Goal: Task Accomplishment & Management: Complete application form

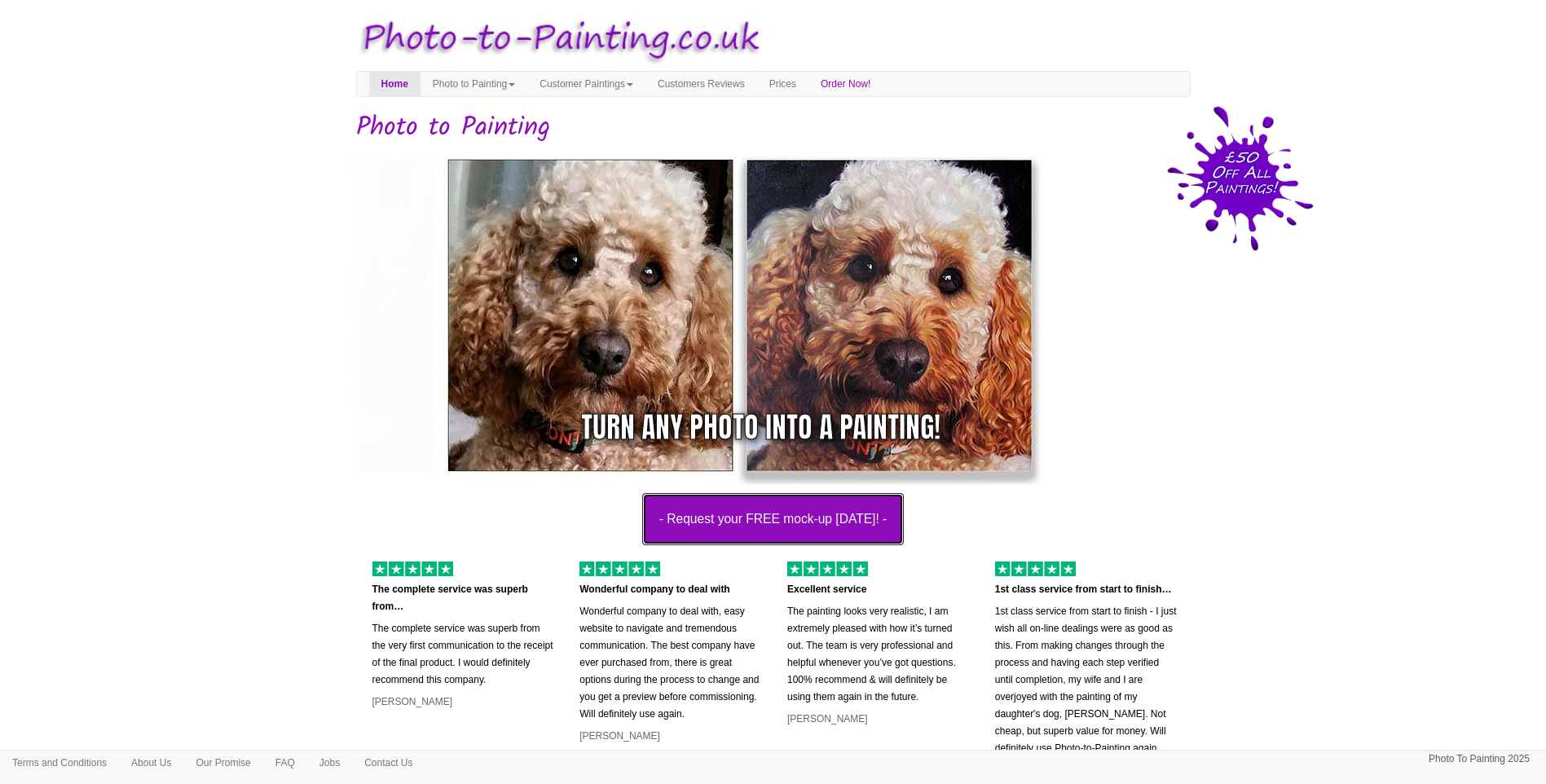
click at [825, 524] on button "- Request your FREE mock-up [DATE]! -" at bounding box center [773, 518] width 263 height 52
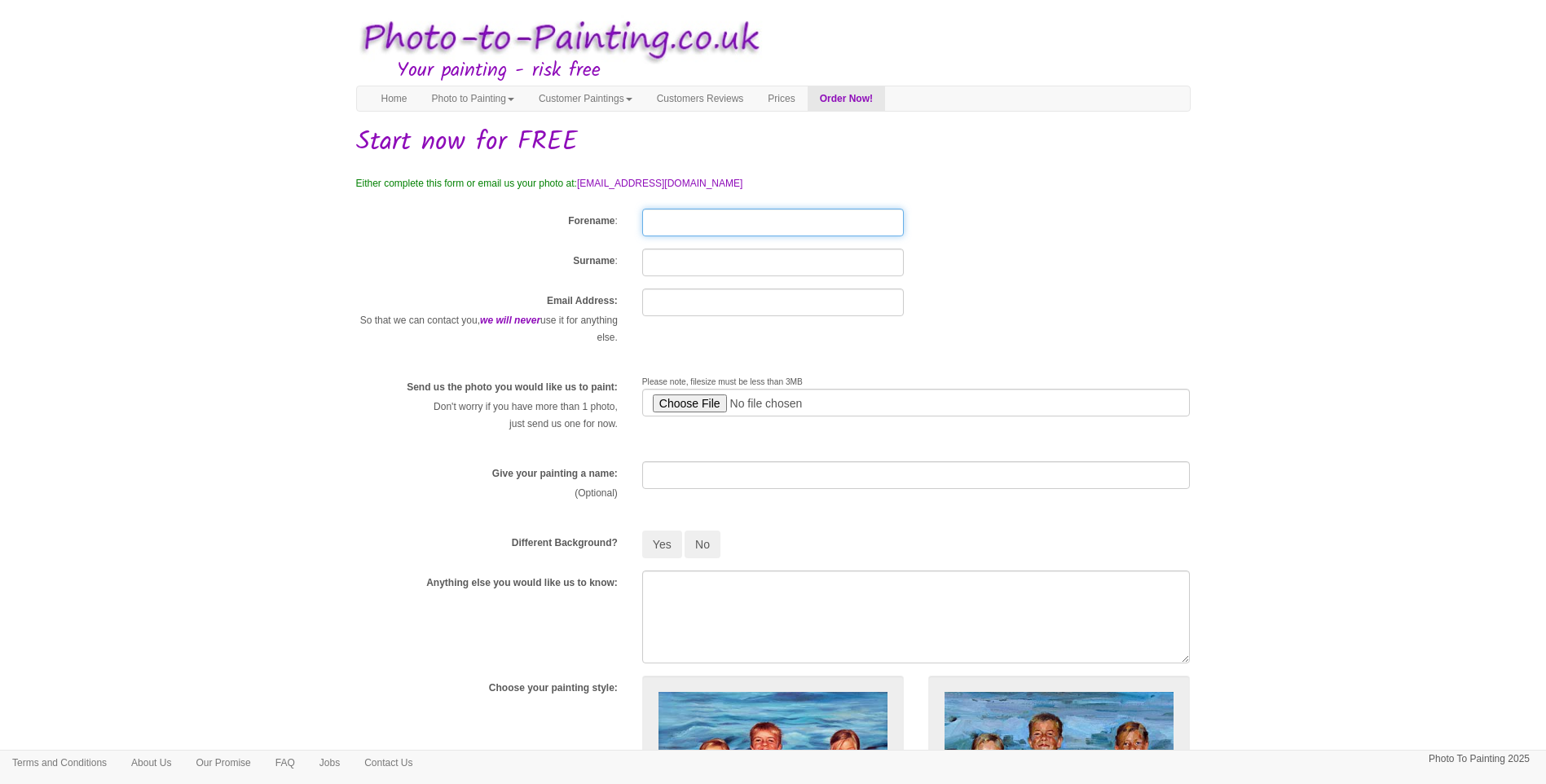
click at [693, 210] on input "Forename" at bounding box center [773, 222] width 262 height 28
type input "Julian"
type input "Stobbs"
type input "stobbies10@gmail.com"
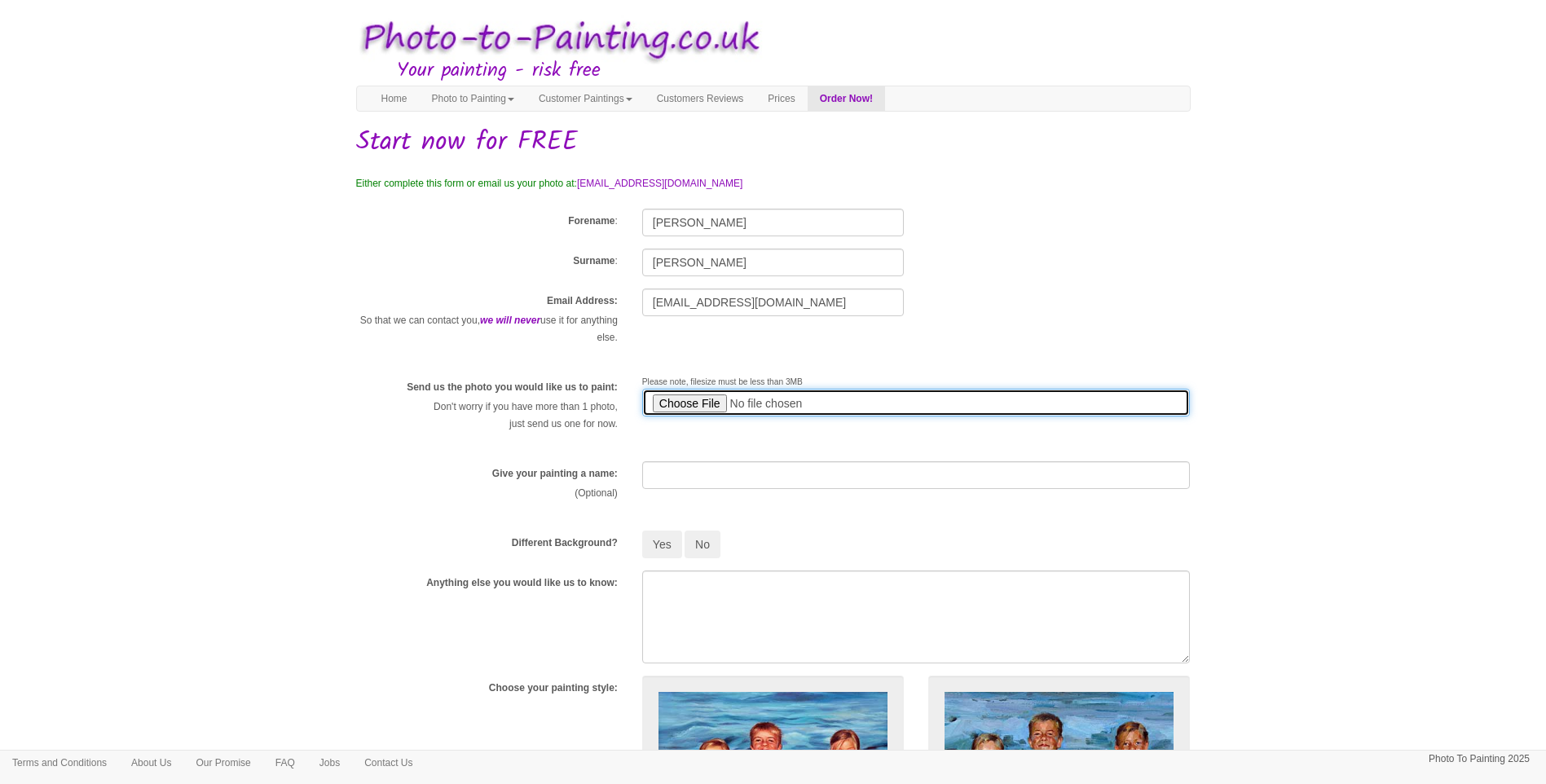
click at [696, 405] on input "file" at bounding box center [916, 402] width 548 height 28
click at [676, 400] on input "file" at bounding box center [916, 402] width 548 height 28
type input "C:\fakepath\25692bf6-be21-4836-a4ba-8b0db016d660.jpg"
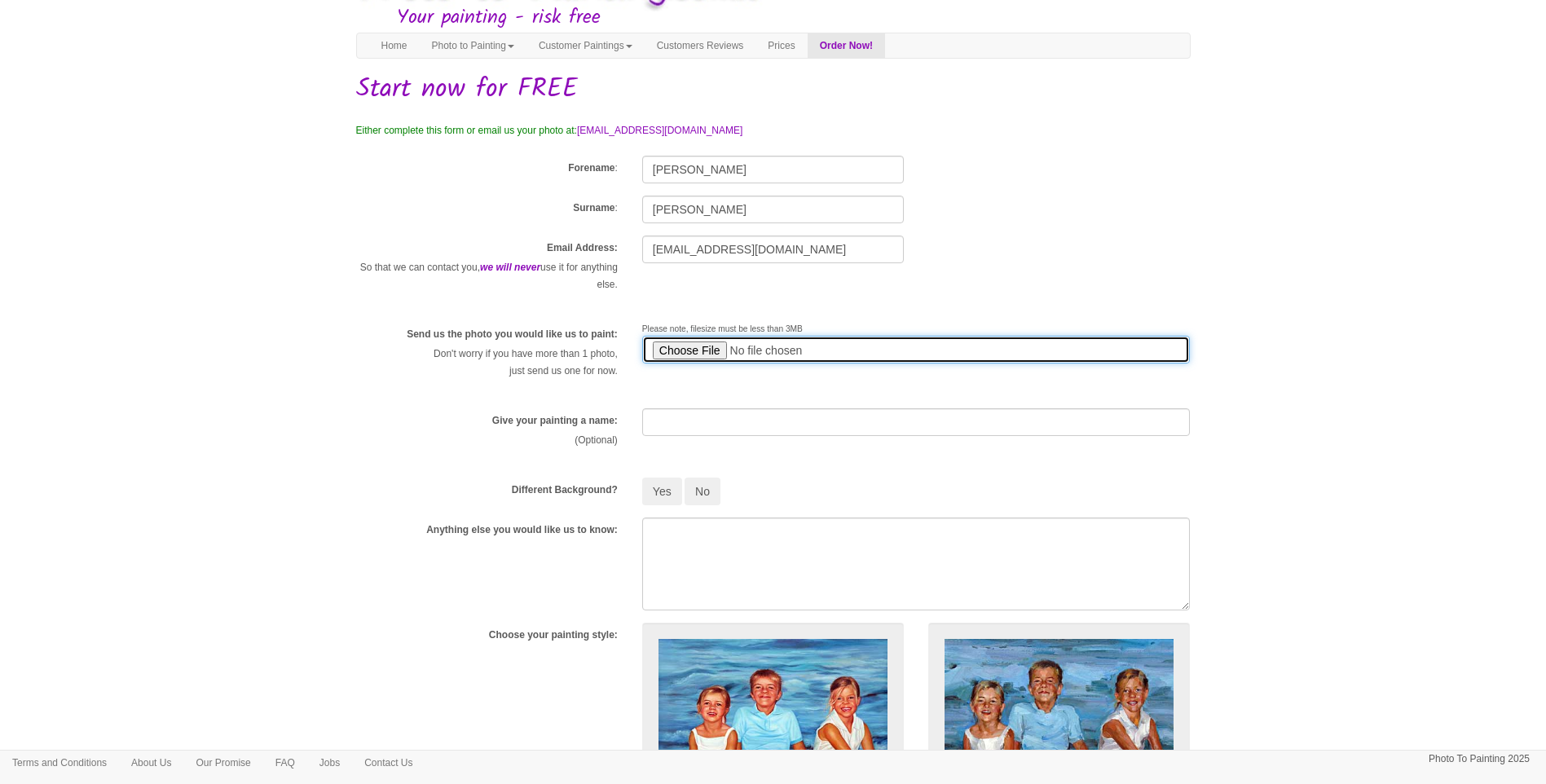
scroll to position [82, 0]
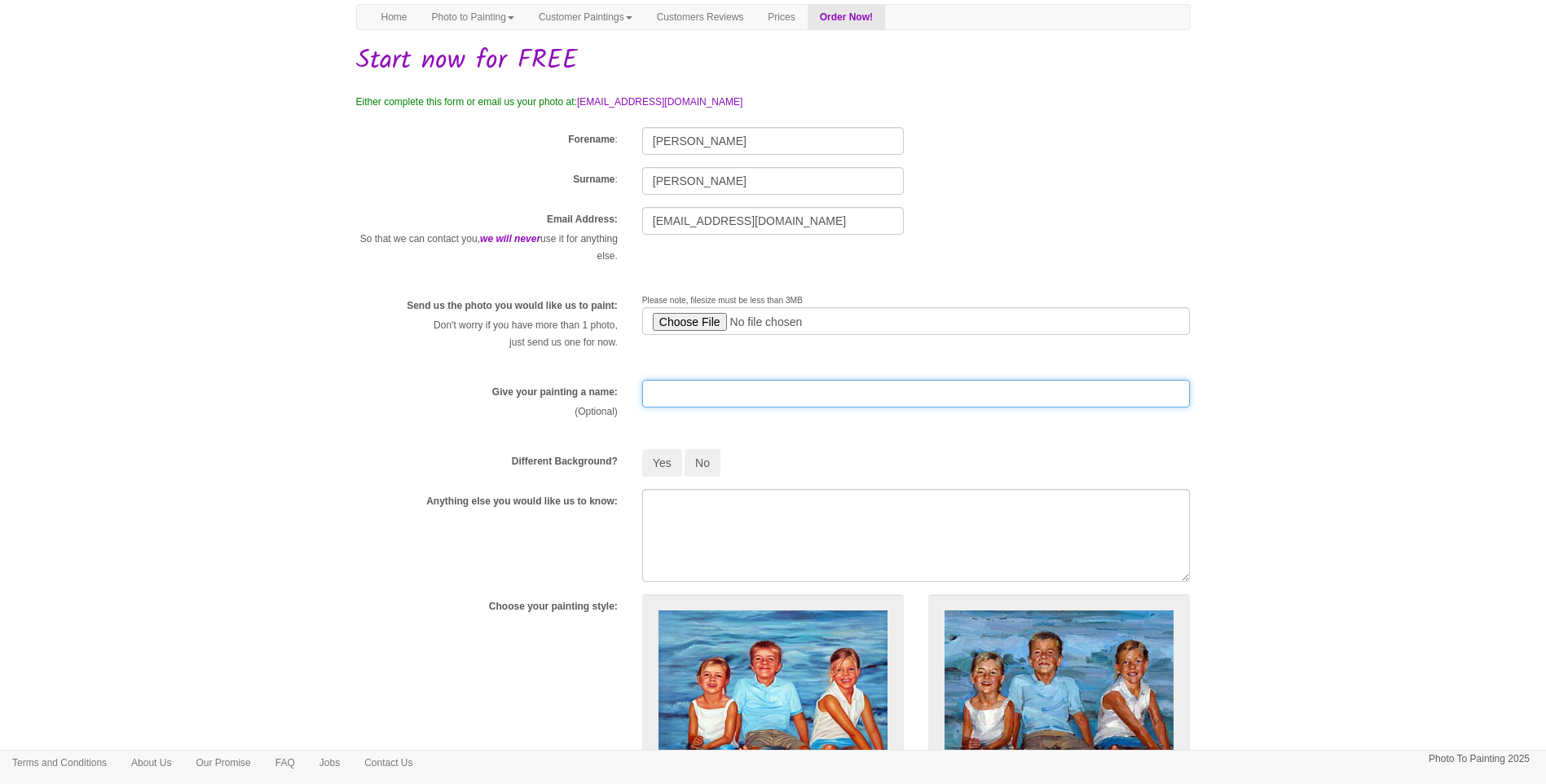
click at [696, 388] on input "text" at bounding box center [916, 393] width 548 height 28
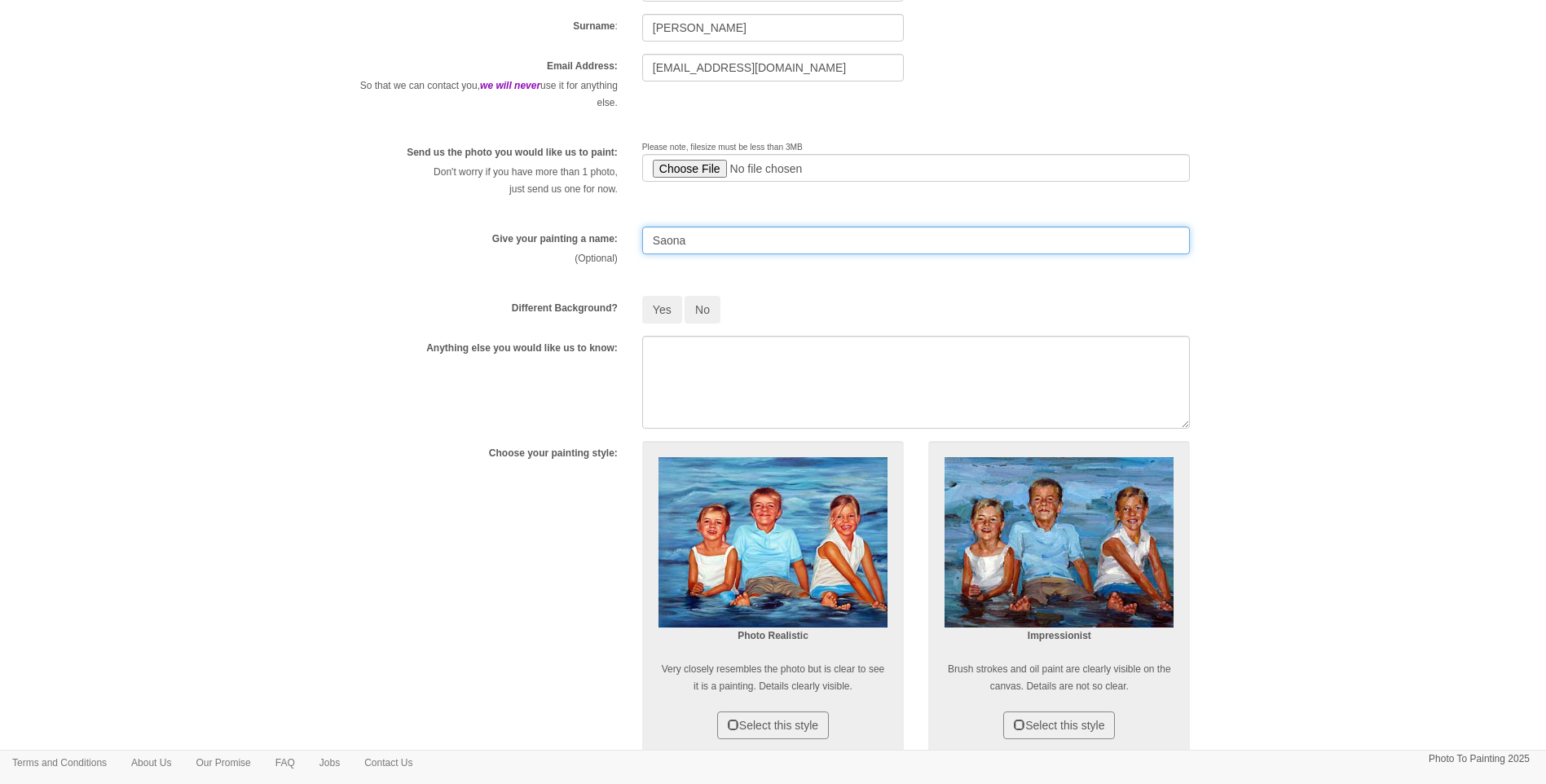
scroll to position [244, 0]
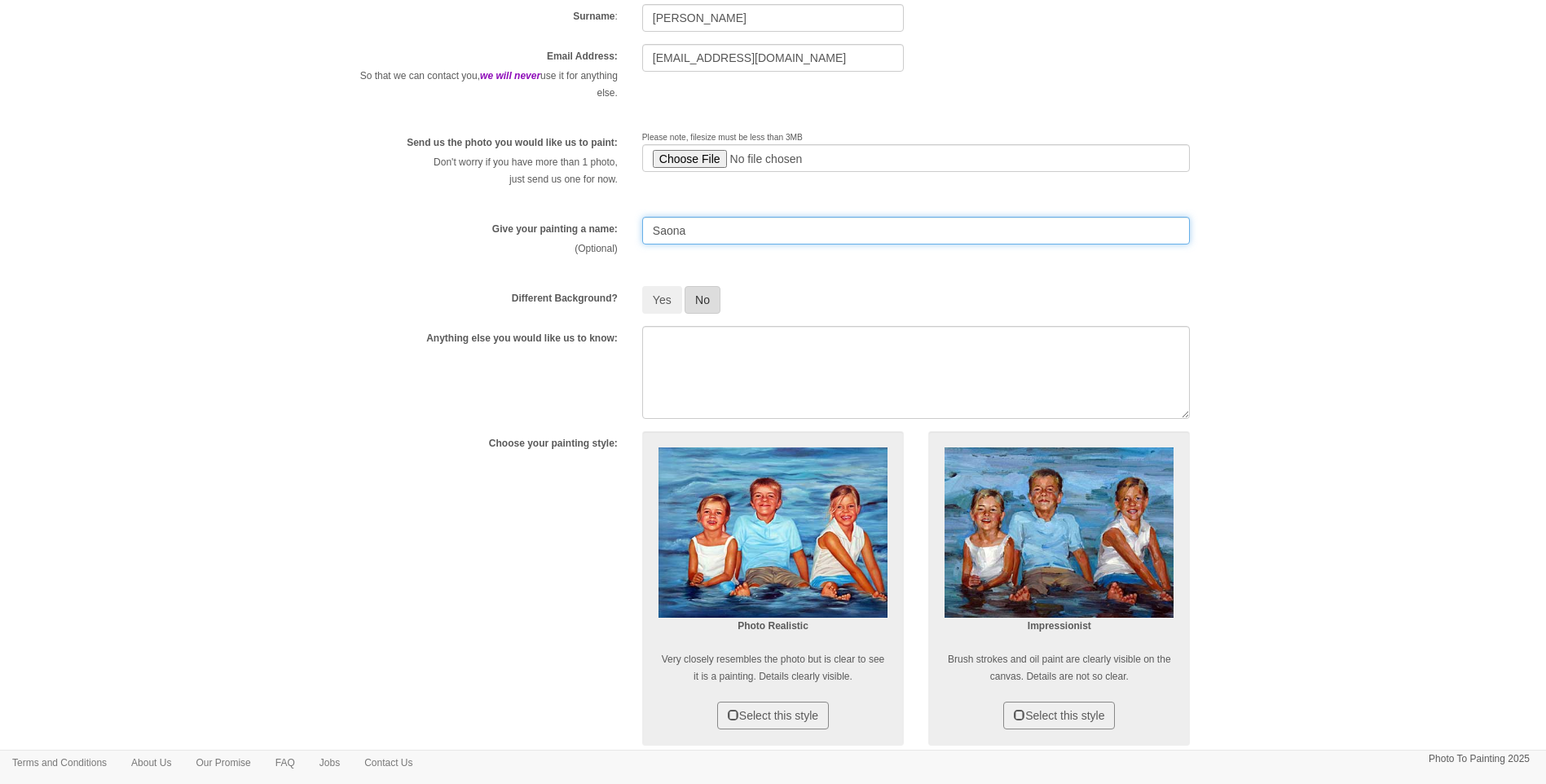
type input "Saona"
click at [711, 300] on button "No" at bounding box center [703, 300] width 35 height 28
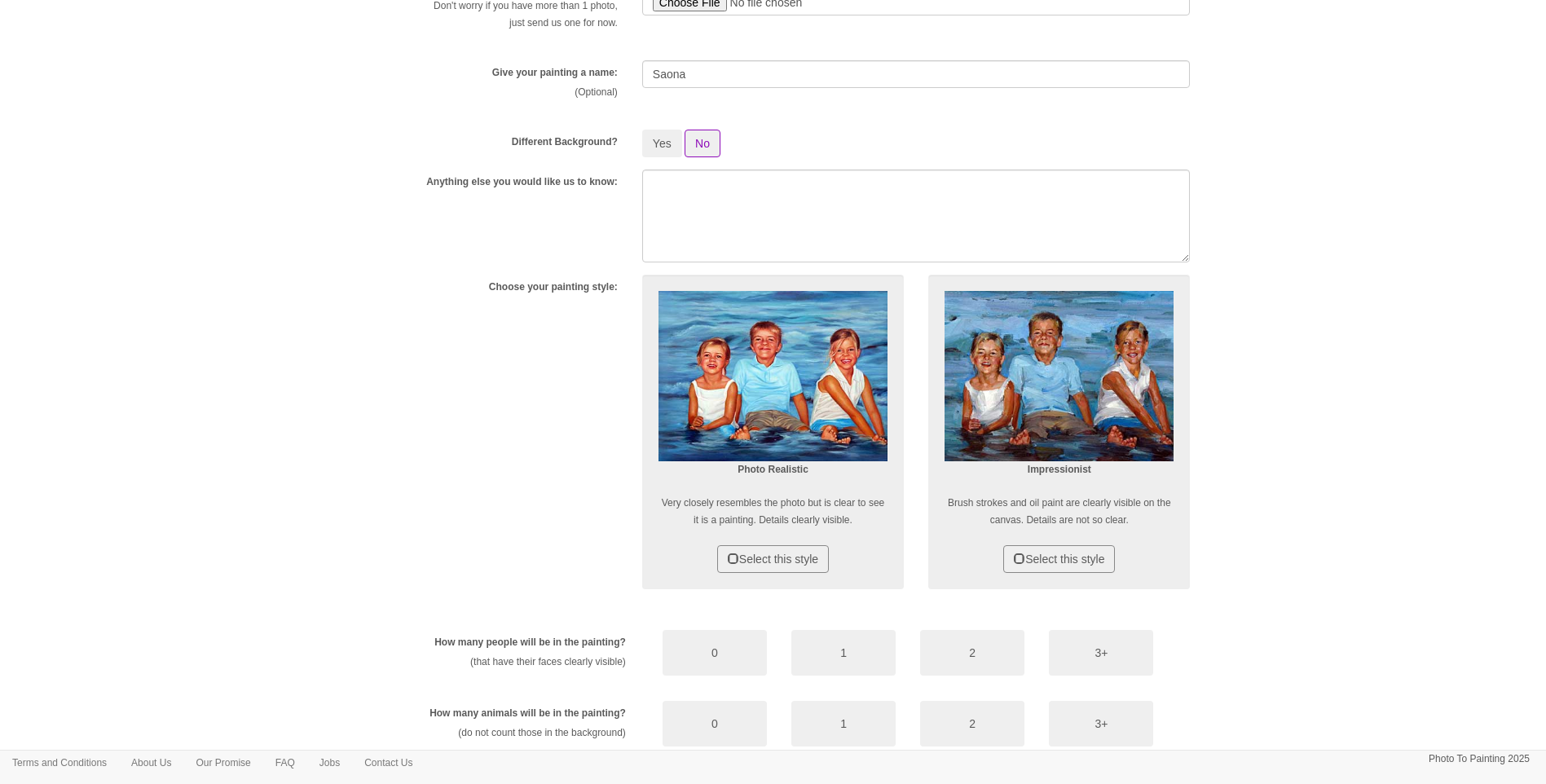
scroll to position [407, 0]
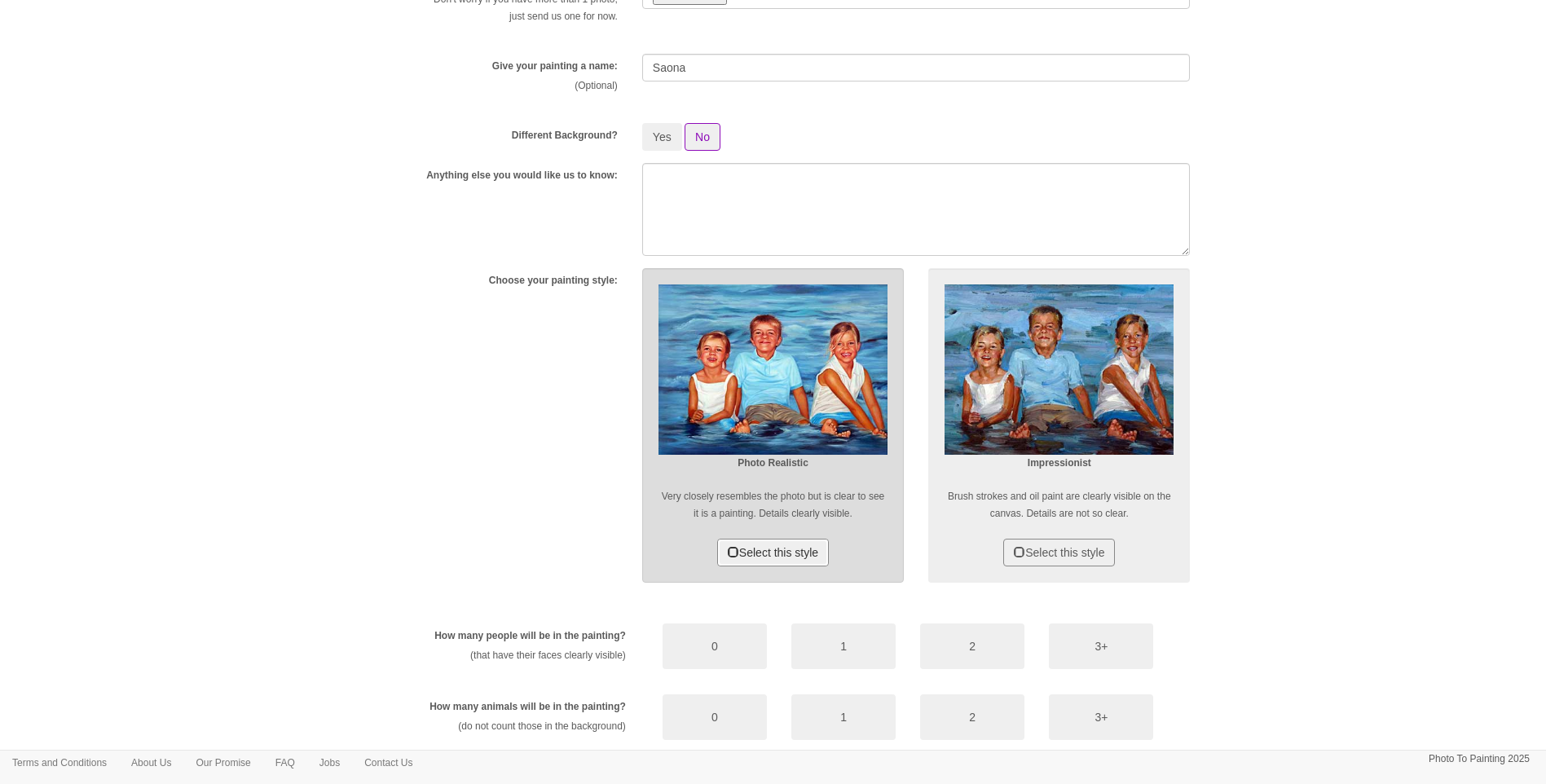
click at [799, 545] on button "Select this style" at bounding box center [773, 552] width 111 height 28
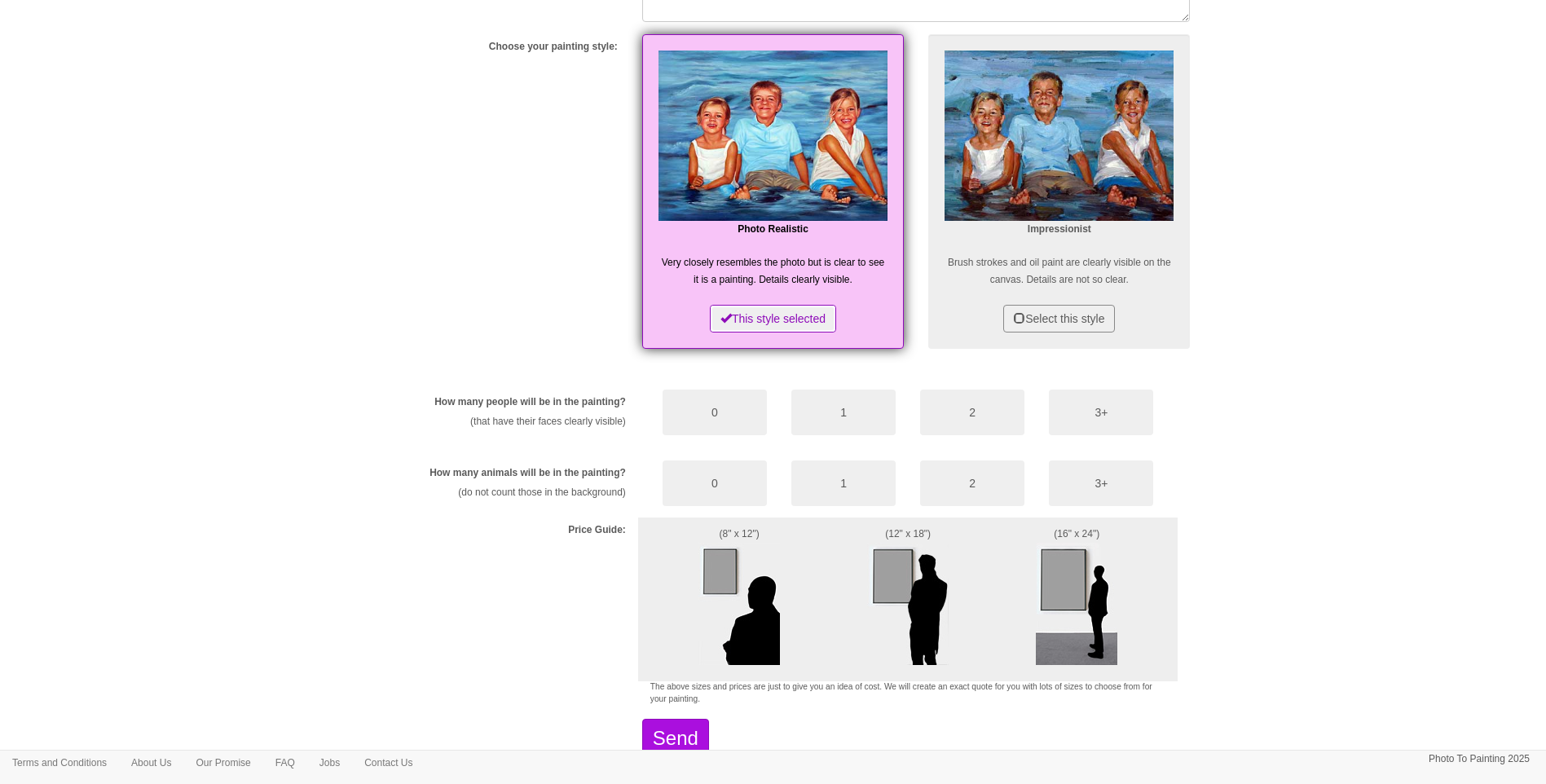
scroll to position [651, 0]
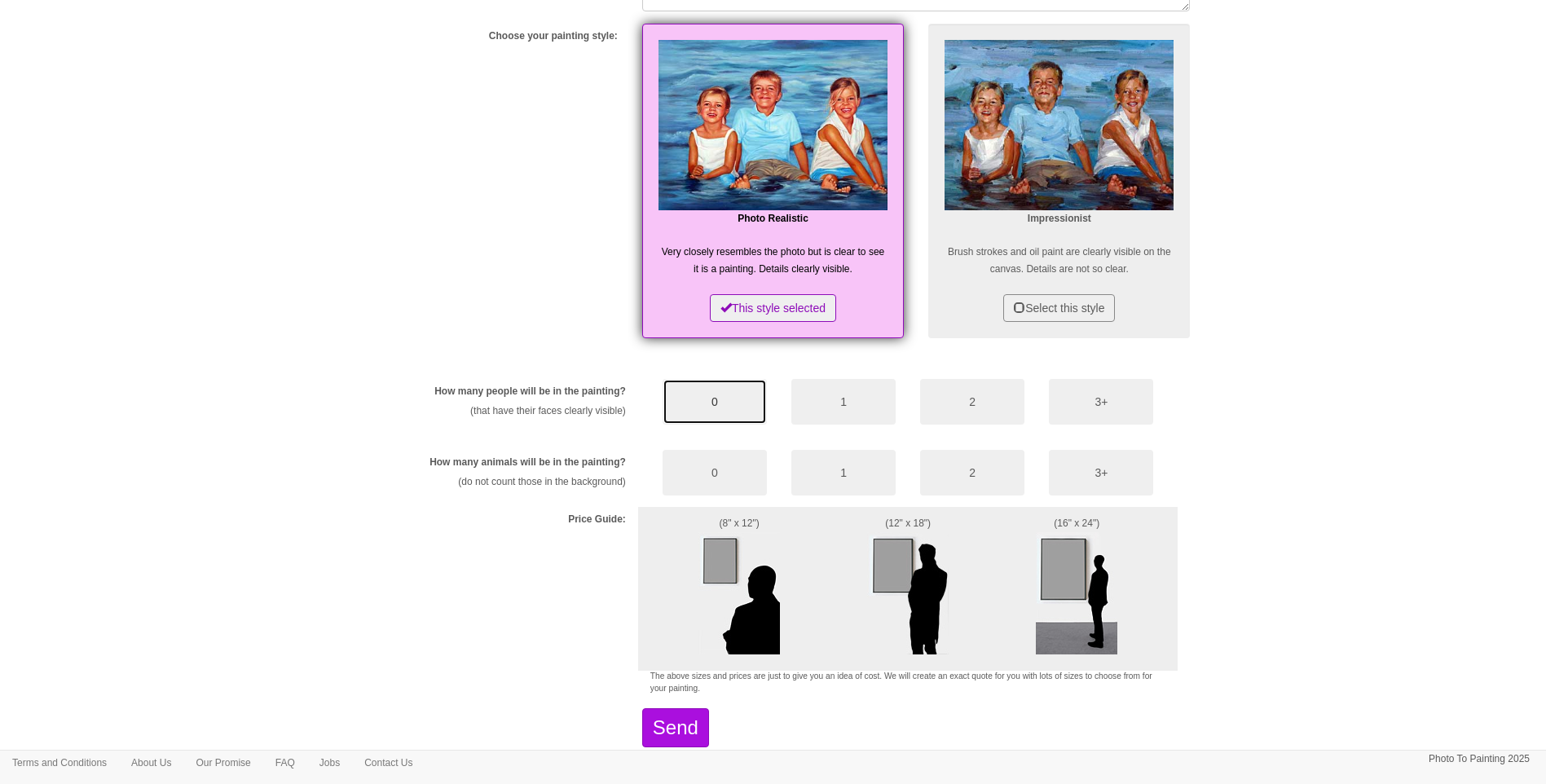
click at [719, 403] on button "0" at bounding box center [714, 401] width 104 height 45
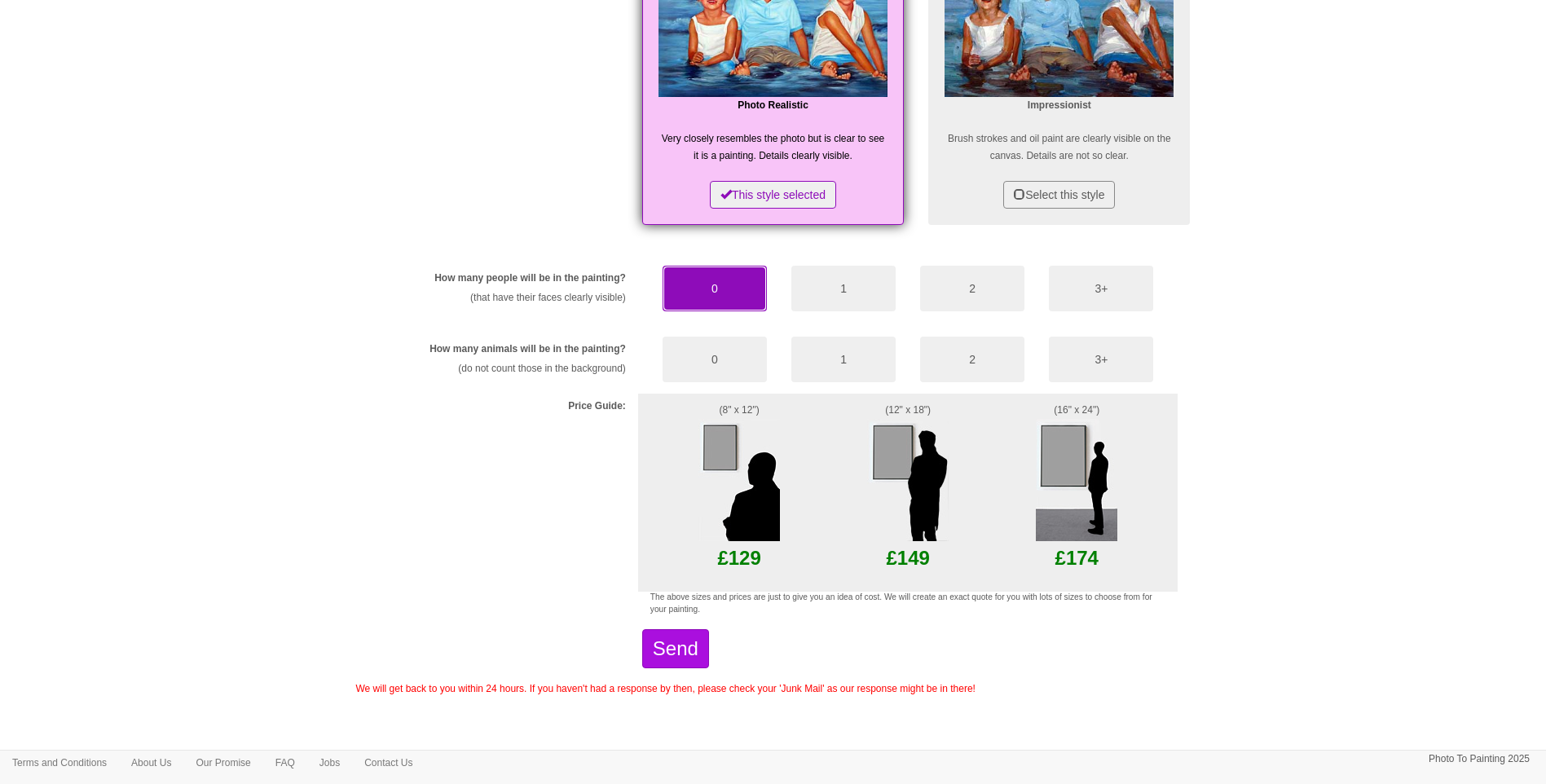
scroll to position [772, 0]
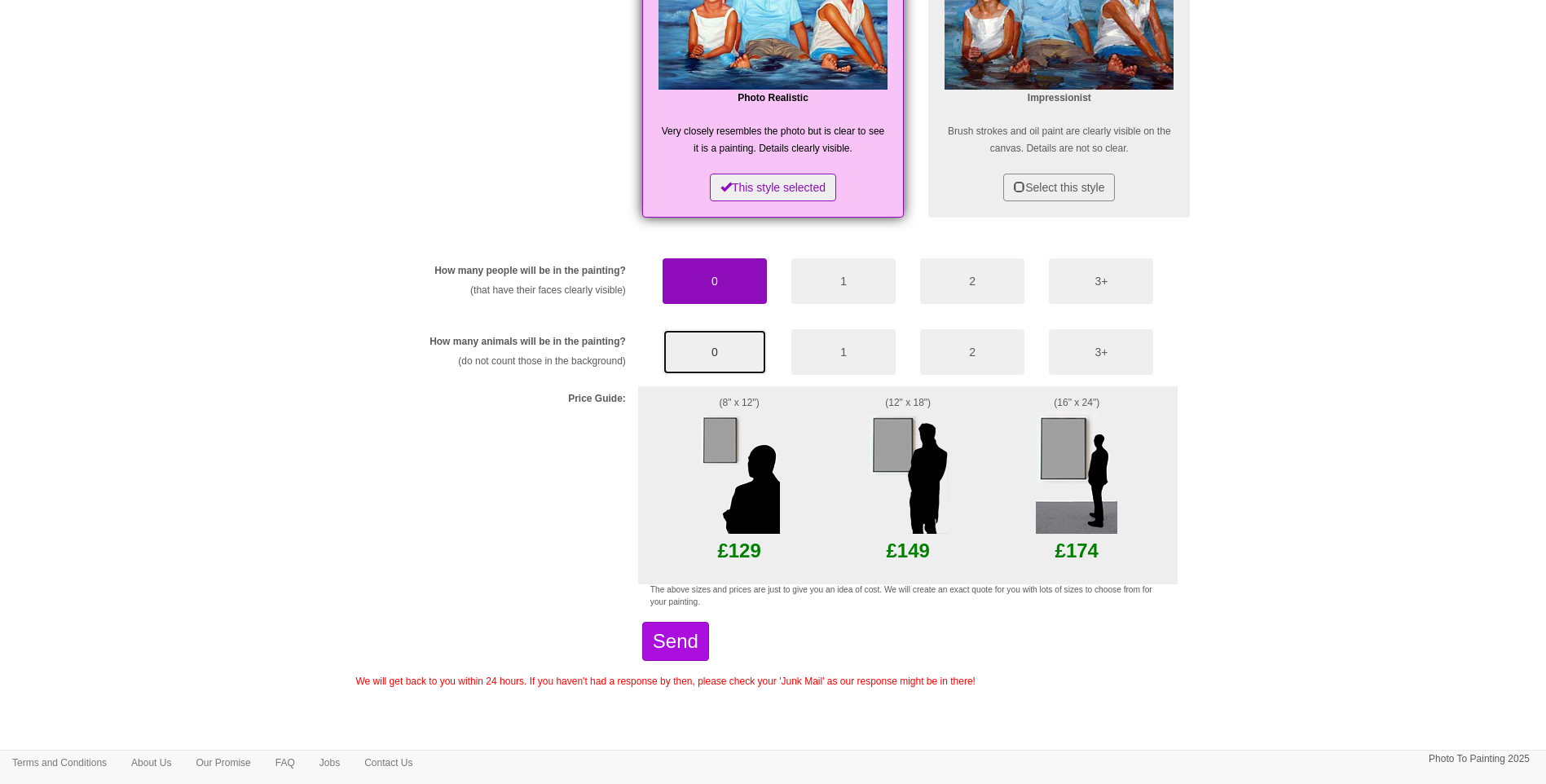
click at [723, 366] on button "0" at bounding box center [714, 352] width 104 height 45
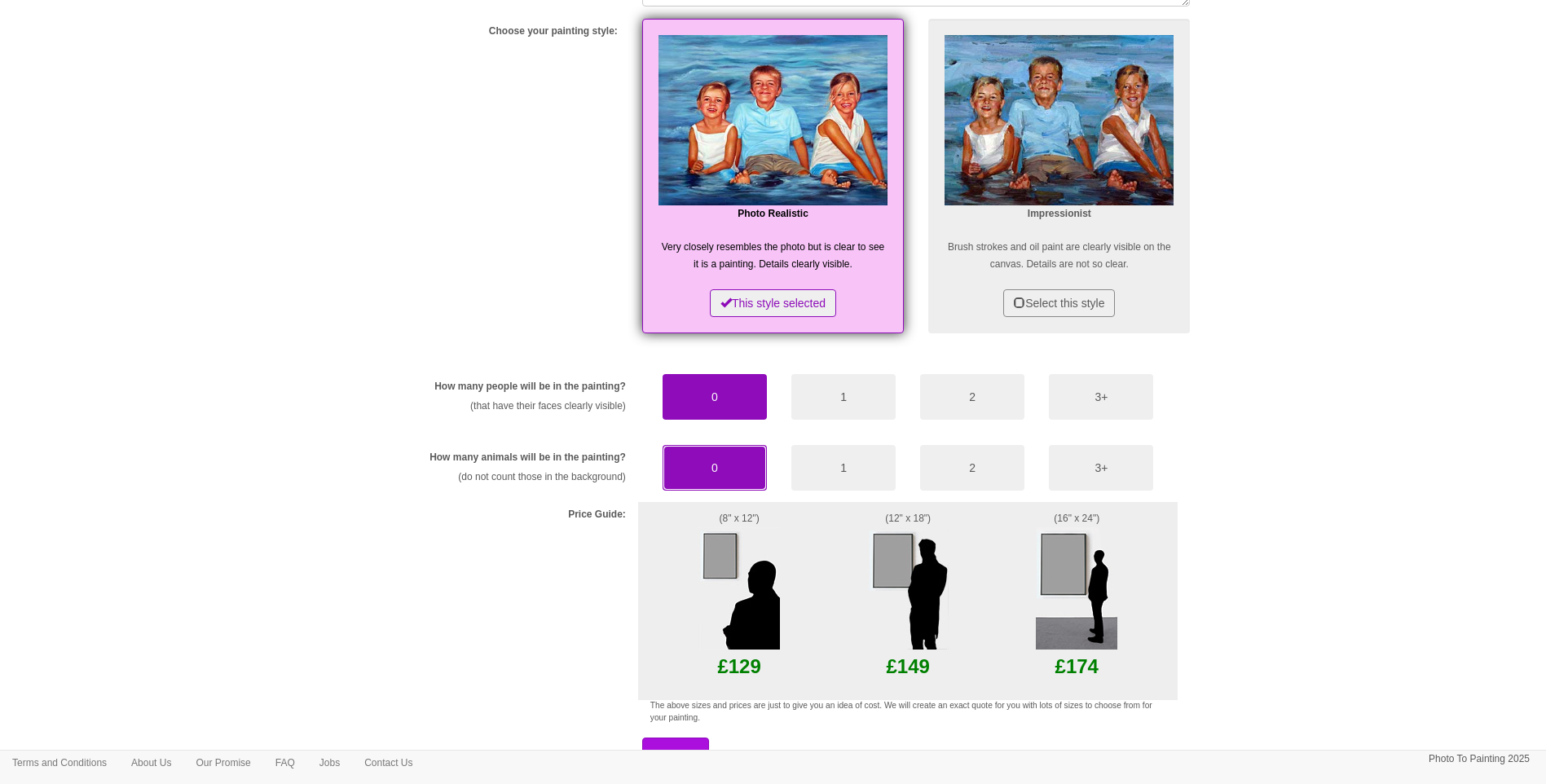
scroll to position [691, 0]
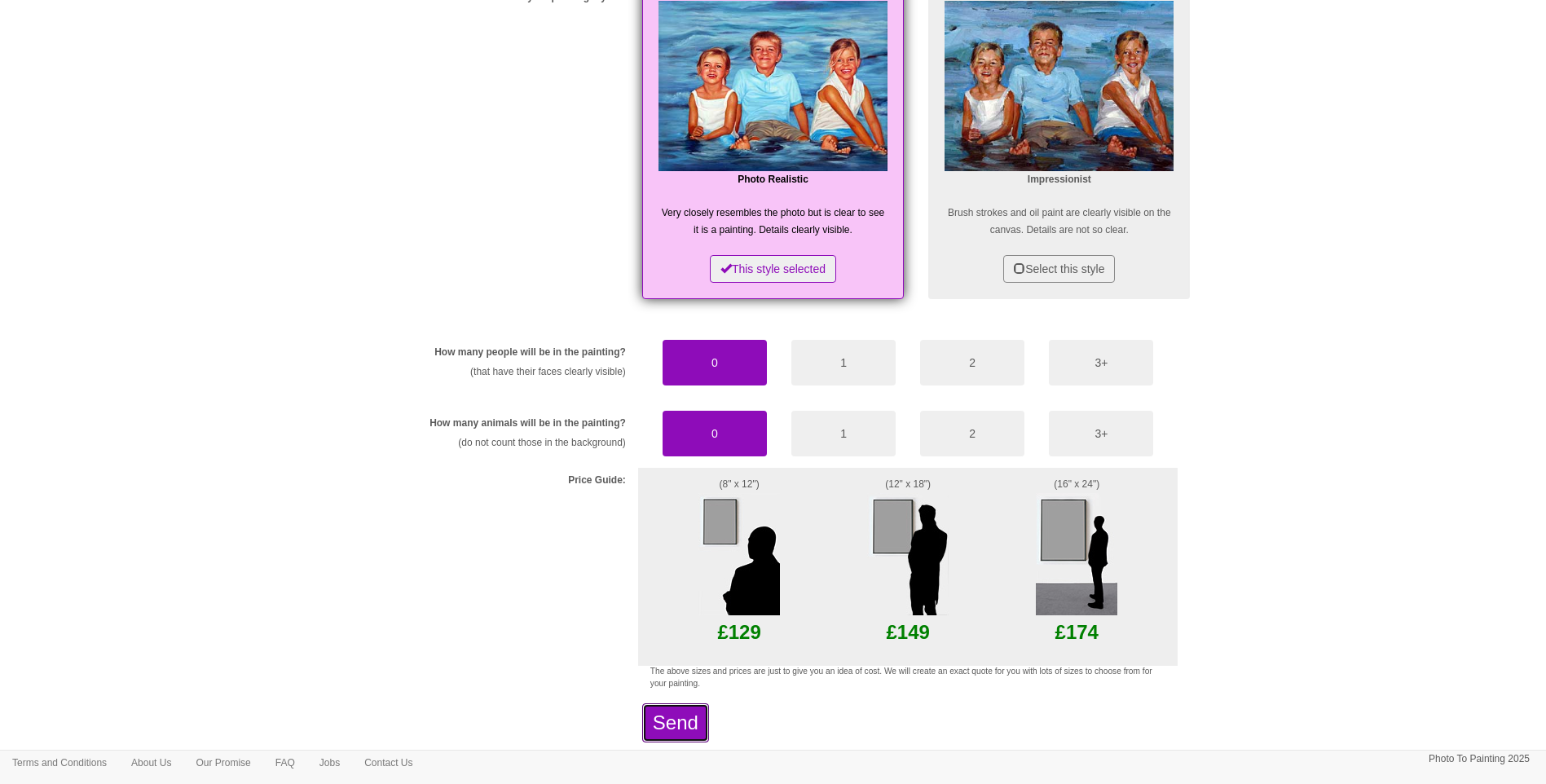
click at [697, 729] on button "Send" at bounding box center [676, 723] width 67 height 39
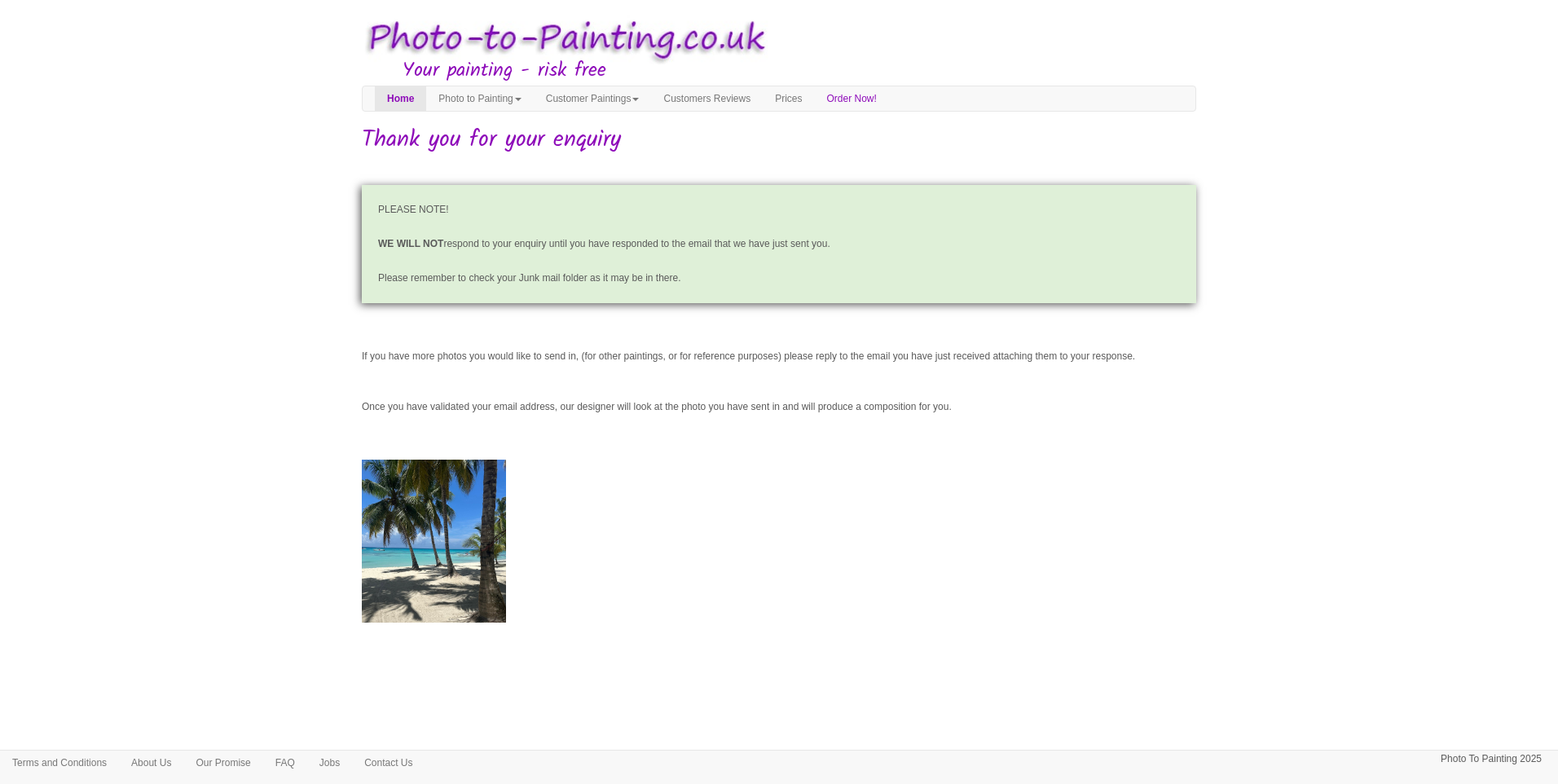
click at [1013, 535] on div "PLEASE NOTE! WE WILL NOT respond to your enquiry until you have responded to th…" at bounding box center [779, 411] width 835 height 453
